Goal: Task Accomplishment & Management: Complete application form

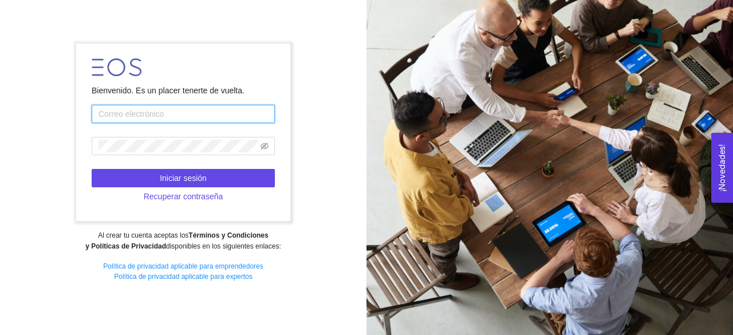
type input "[EMAIL_ADDRESS][DOMAIN_NAME]"
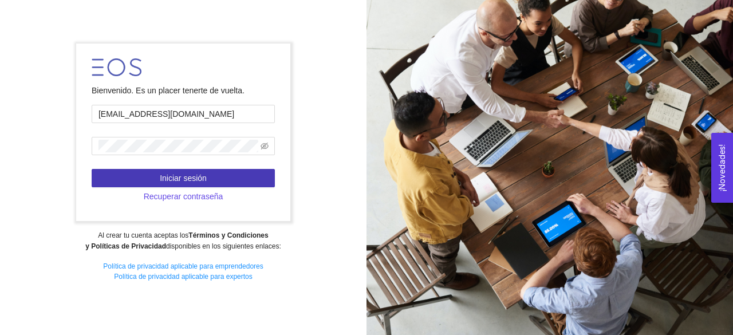
click at [205, 177] on span "Iniciar sesión" at bounding box center [183, 178] width 47 height 13
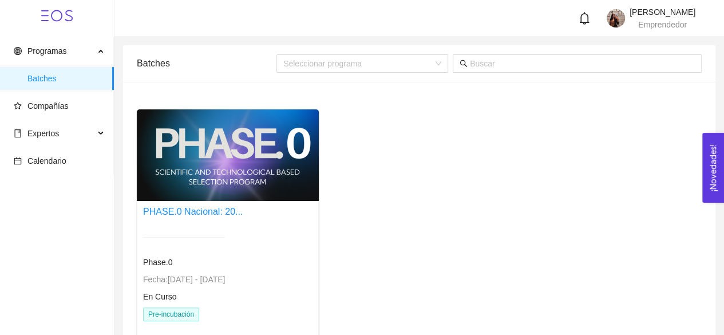
click at [205, 177] on div at bounding box center [228, 155] width 182 height 92
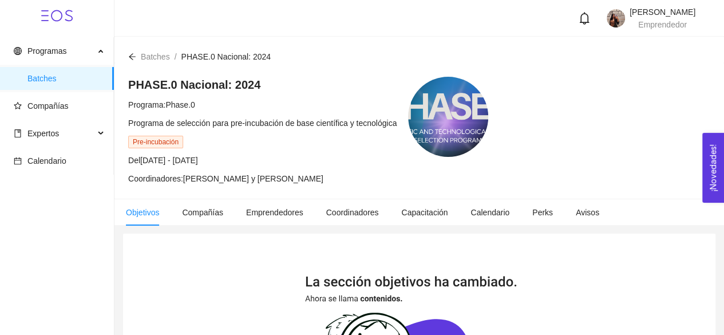
scroll to position [3, 0]
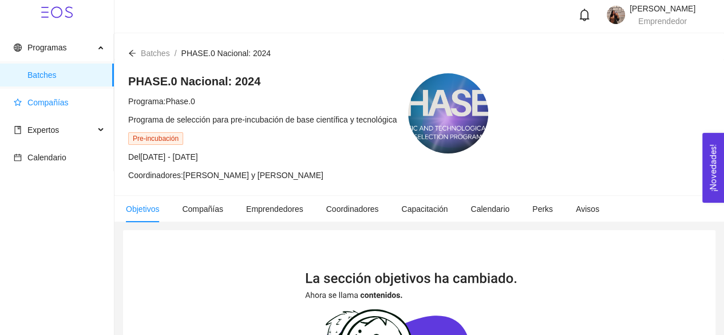
click at [61, 104] on span "Compañías" at bounding box center [47, 102] width 41 height 9
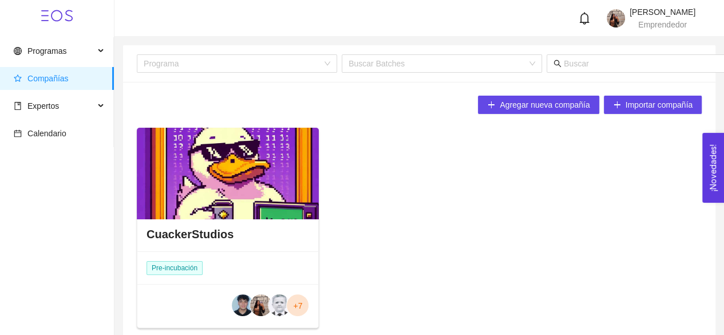
scroll to position [56, 0]
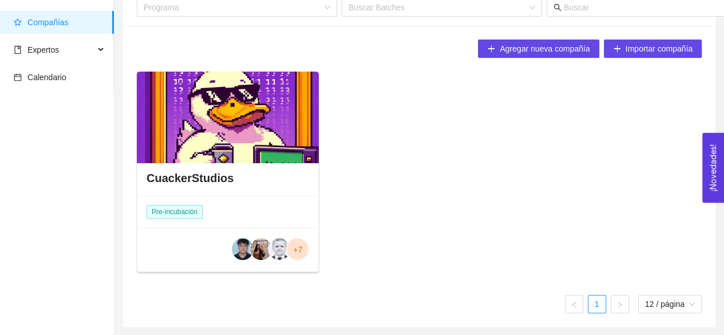
click at [243, 109] on div at bounding box center [228, 118] width 182 height 92
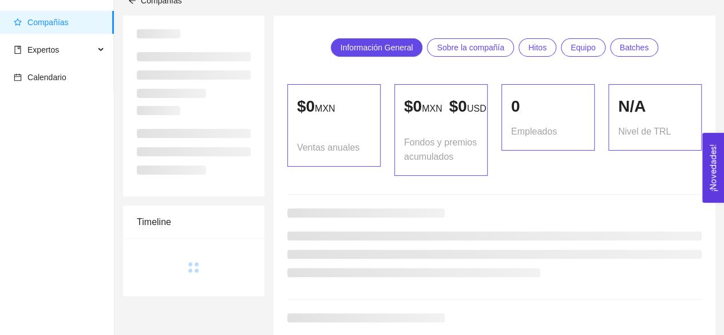
click at [243, 109] on div at bounding box center [194, 144] width 114 height 77
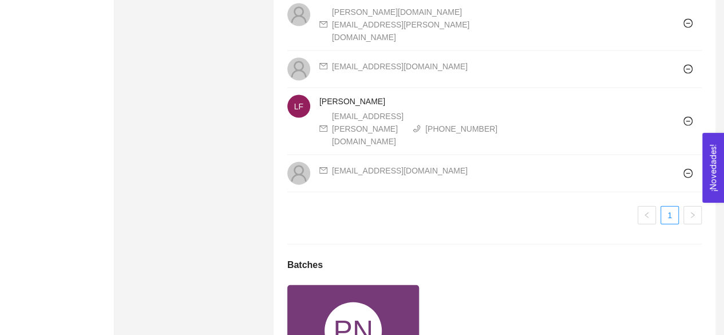
scroll to position [1318, 0]
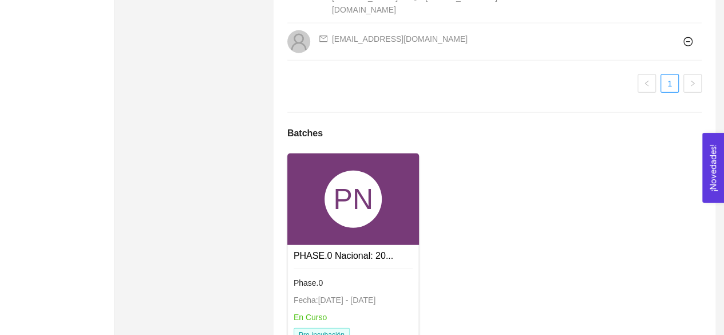
click at [349, 311] on div "En Curso" at bounding box center [354, 317] width 120 height 13
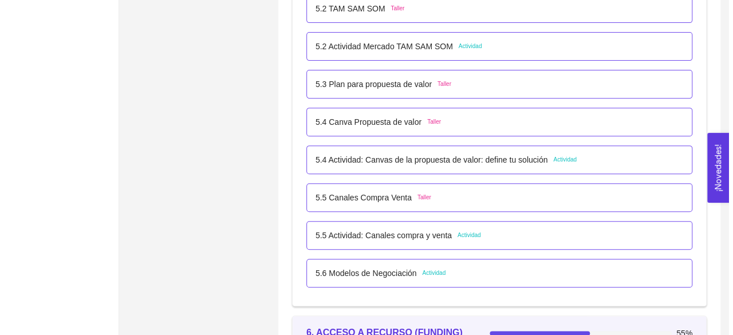
scroll to position [2347, 0]
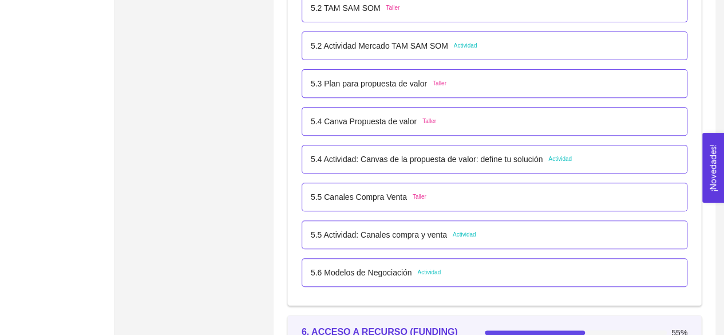
click at [401, 270] on p "5.6 Modelos de Negociación" at bounding box center [361, 272] width 101 height 13
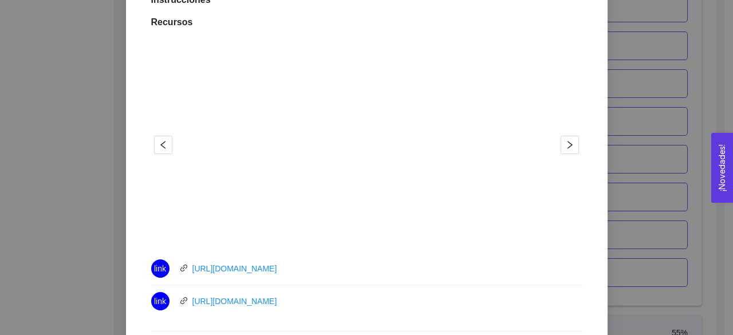
scroll to position [316, 0]
click at [570, 145] on span "right" at bounding box center [569, 146] width 17 height 9
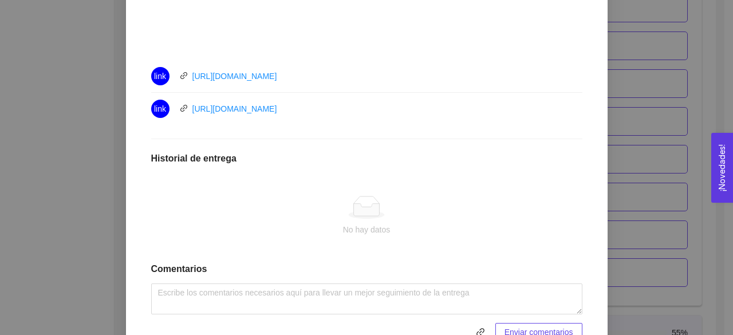
scroll to position [511, 0]
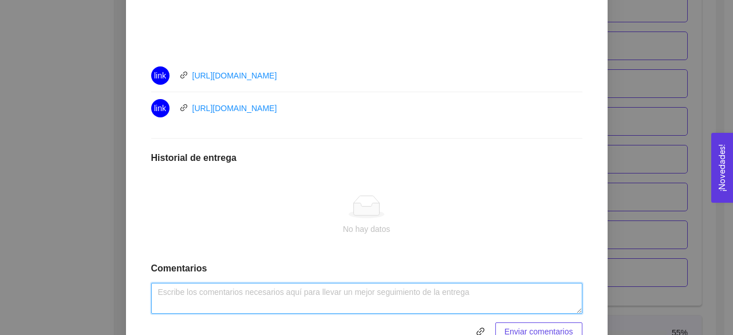
click at [305, 297] on textarea at bounding box center [366, 298] width 431 height 31
click at [216, 290] on textarea "Habilidades clave: [PERSON_NAME] dudas y miedos del cliente. Se" at bounding box center [366, 298] width 431 height 31
click at [216, 291] on textarea "Habilidades clave: [PERSON_NAME] dudas y miedos del cliente. Se" at bounding box center [366, 298] width 431 height 31
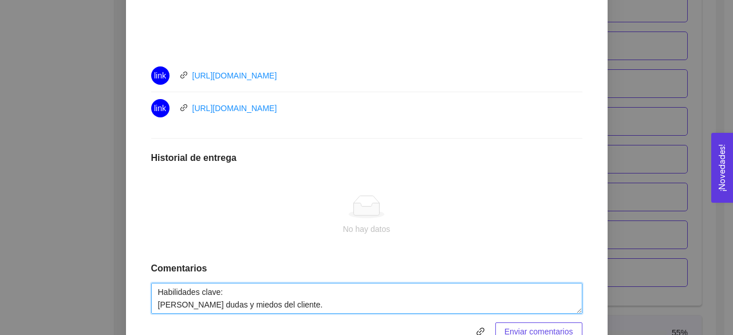
scroll to position [13, 0]
click at [286, 298] on textarea "Habilidades clave: [PERSON_NAME] dudas y miedos del cliente. Se" at bounding box center [366, 298] width 431 height 31
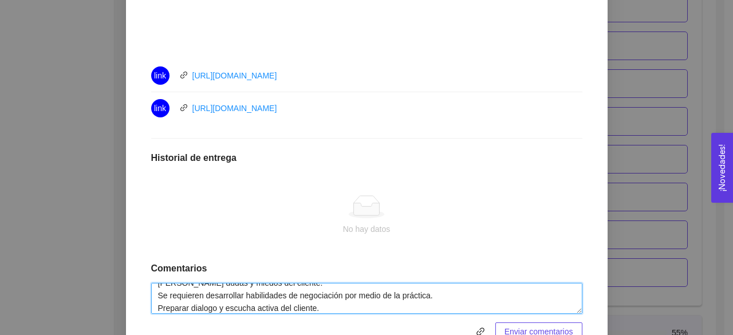
click at [211, 308] on textarea "Habilidades clave: [PERSON_NAME] dudas y miedos del cliente. Se requieren desar…" at bounding box center [366, 298] width 431 height 31
click at [387, 308] on textarea "Habilidades clave: [PERSON_NAME] dudas y miedos del cliente. Se requieren desar…" at bounding box center [366, 298] width 431 height 31
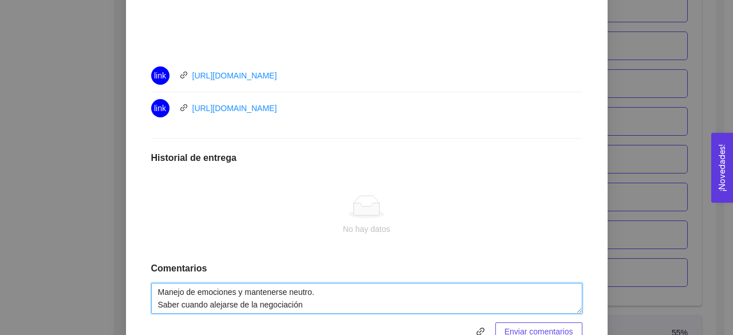
scroll to position [63, 0]
type textarea "Habilidades clave: [PERSON_NAME] dudas y miedos del cliente. Se requieren desar…"
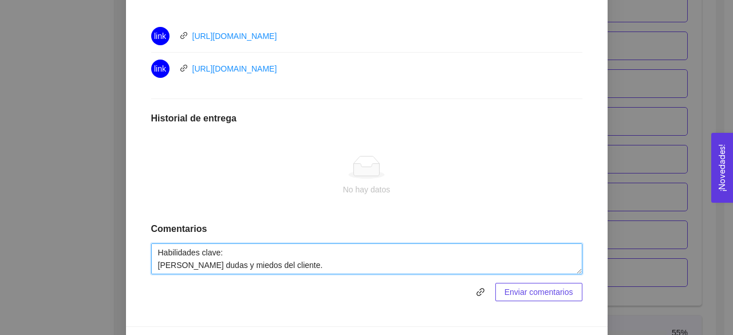
scroll to position [0, 0]
drag, startPoint x: 275, startPoint y: 266, endPoint x: 133, endPoint y: 207, distance: 154.5
drag, startPoint x: 234, startPoint y: 265, endPoint x: 205, endPoint y: 256, distance: 30.6
click at [205, 256] on textarea "Habilidades clave: [PERSON_NAME] dudas y miedos del cliente. Se requieren desar…" at bounding box center [366, 258] width 431 height 31
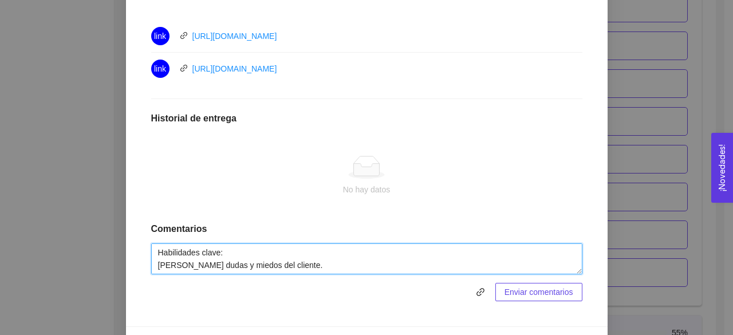
drag, startPoint x: 299, startPoint y: 263, endPoint x: 129, endPoint y: 230, distance: 173.4
